Goal: Check status

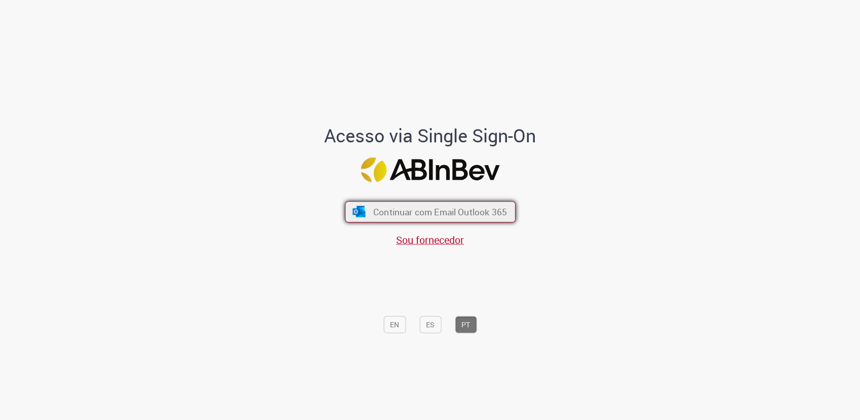
click at [421, 214] on span "Continuar com Email Outlook 365" at bounding box center [440, 212] width 134 height 12
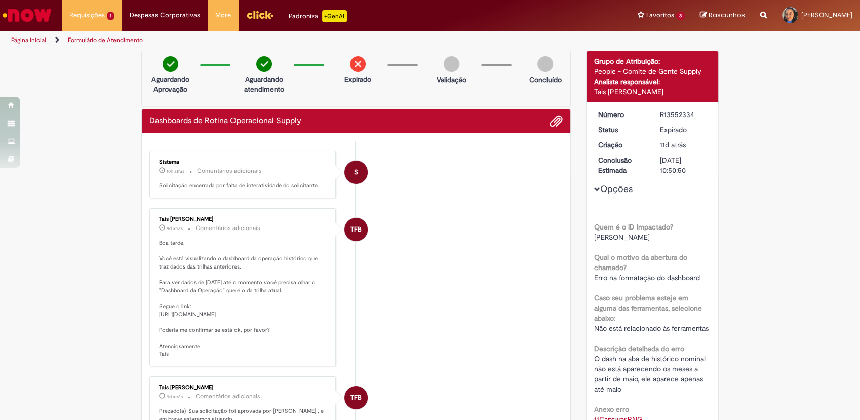
drag, startPoint x: 154, startPoint y: 315, endPoint x: 198, endPoint y: 361, distance: 63.4
click at [198, 359] on p "Boa tarde, Você está visualizando o dashboard da operação histórico que traz da…" at bounding box center [243, 299] width 169 height 120
drag, startPoint x: 198, startPoint y: 361, endPoint x: 176, endPoint y: 343, distance: 27.8
